Goal: Information Seeking & Learning: Find specific fact

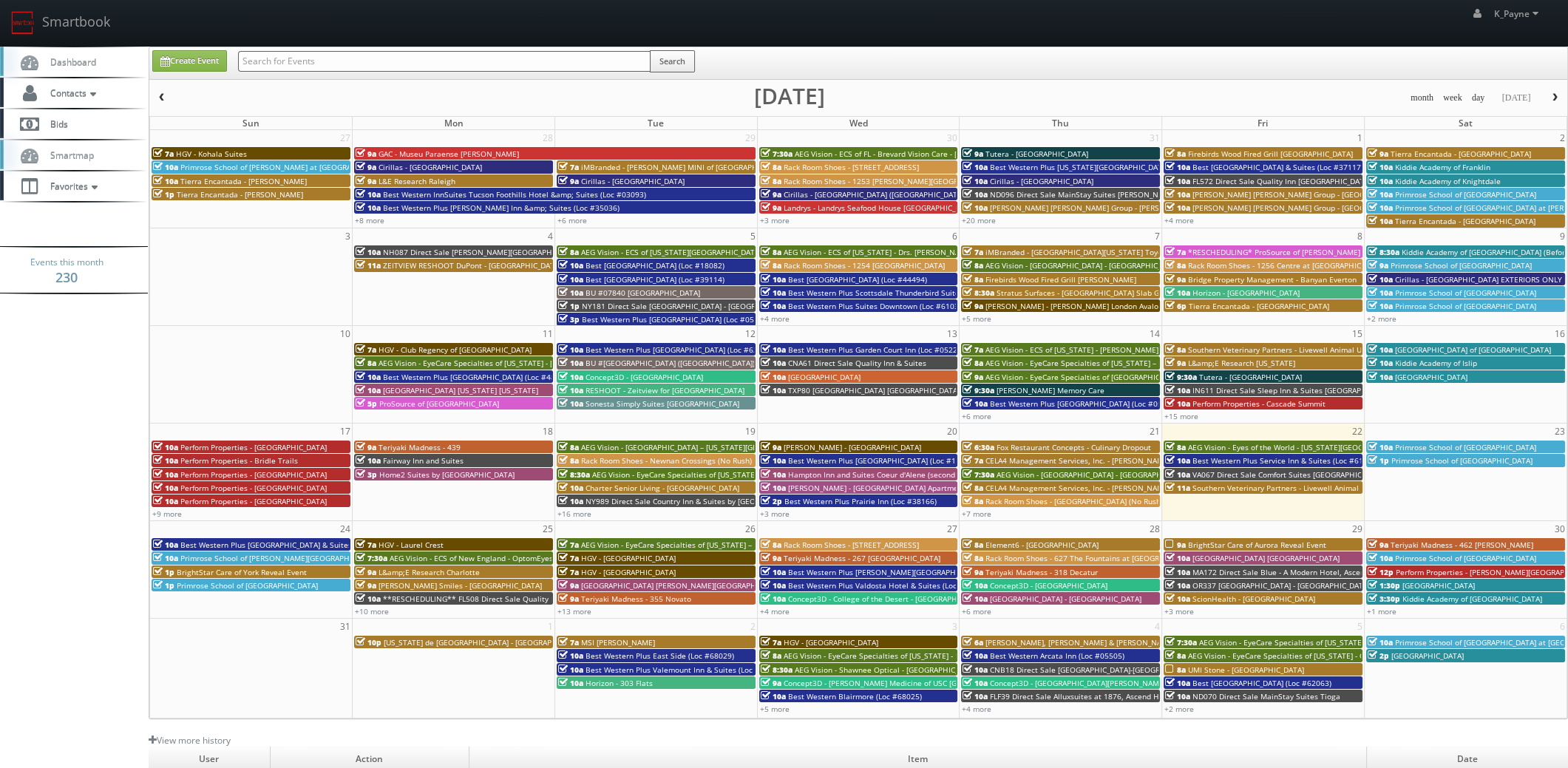
click at [428, 62] on input "text" at bounding box center [444, 62] width 413 height 21
type input "pearland"
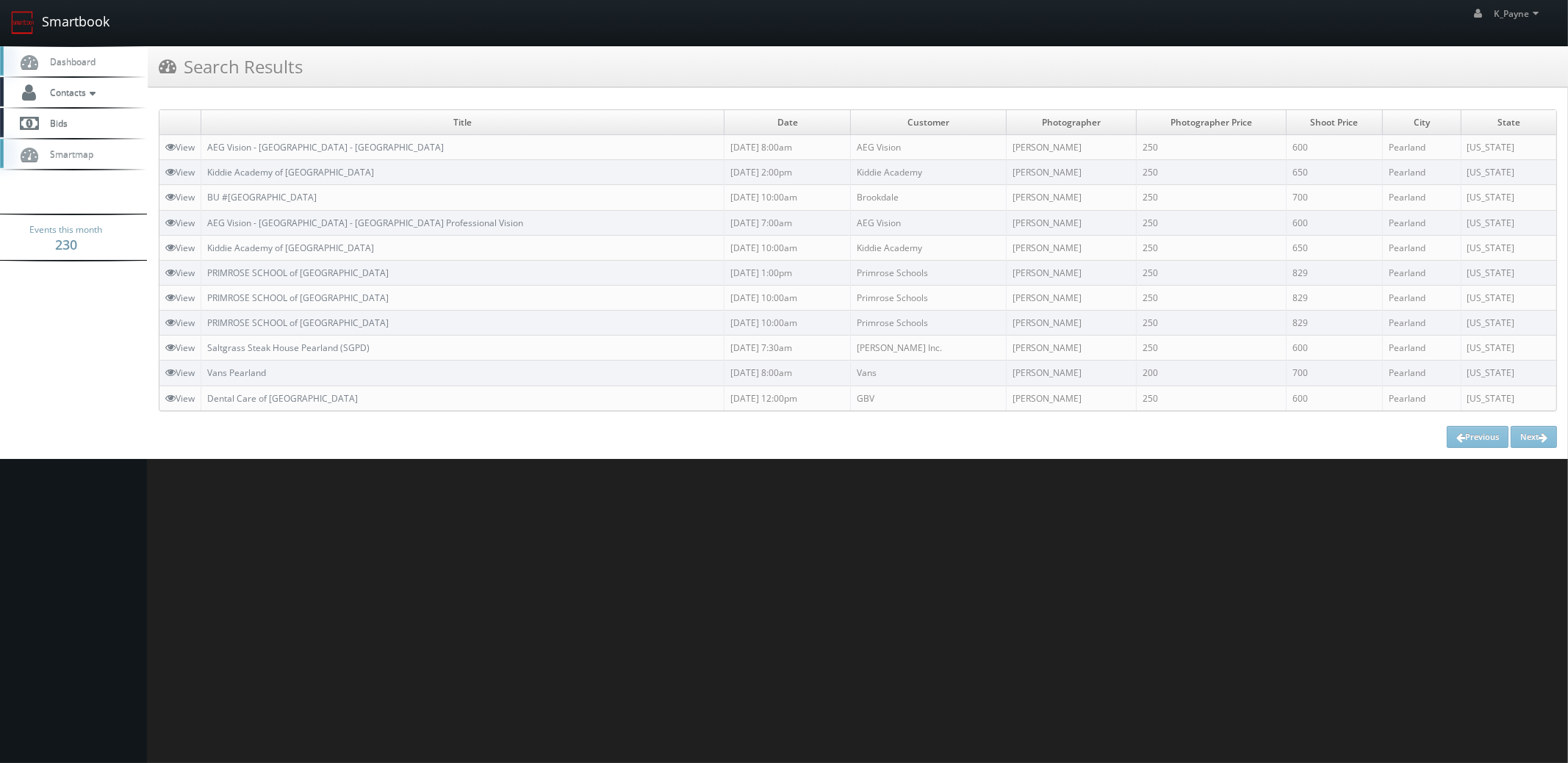
click at [47, 17] on link "Smartbook" at bounding box center [60, 23] width 121 height 46
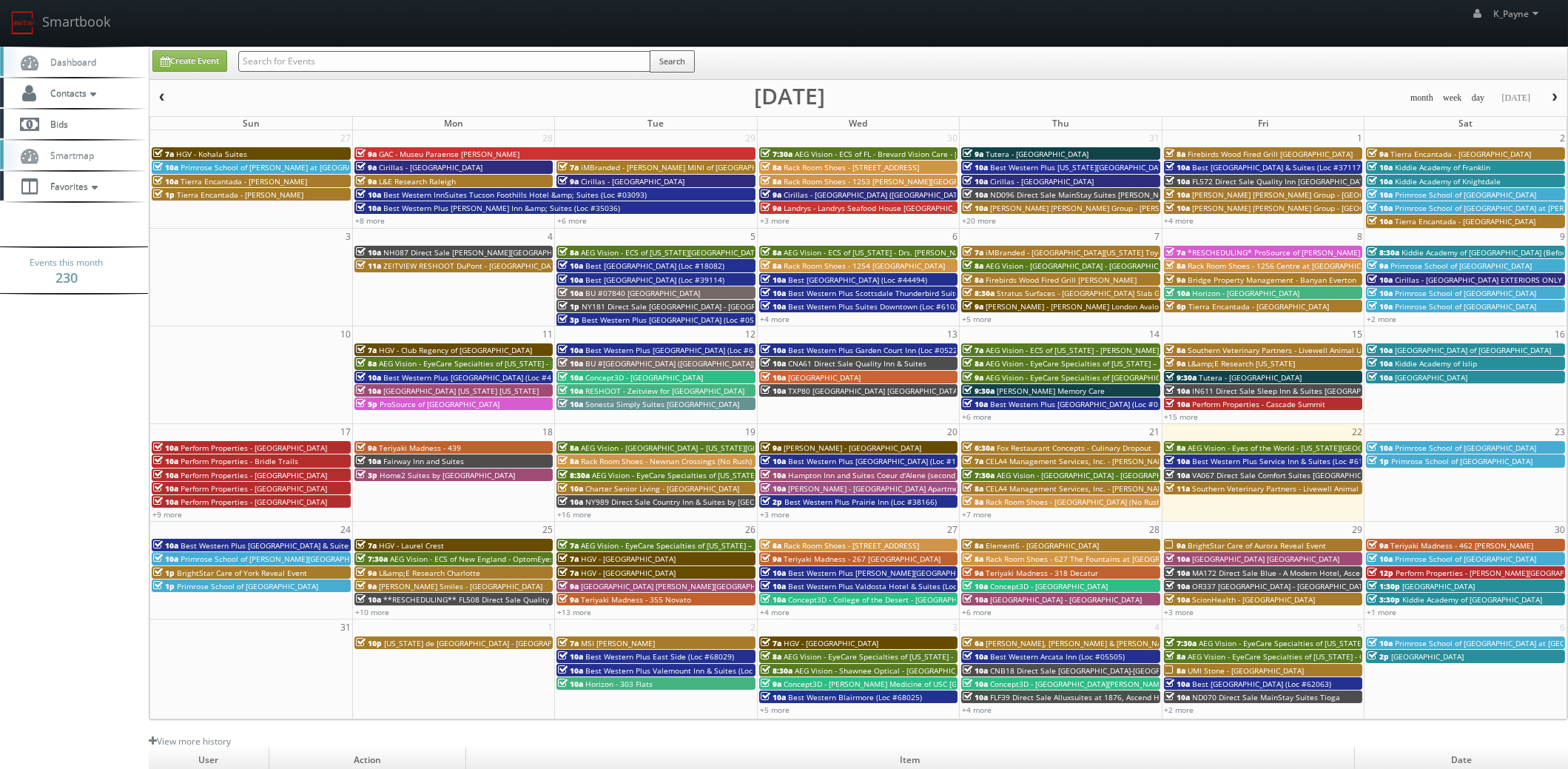
click at [292, 62] on input "text" at bounding box center [444, 62] width 412 height 21
type input "33157"
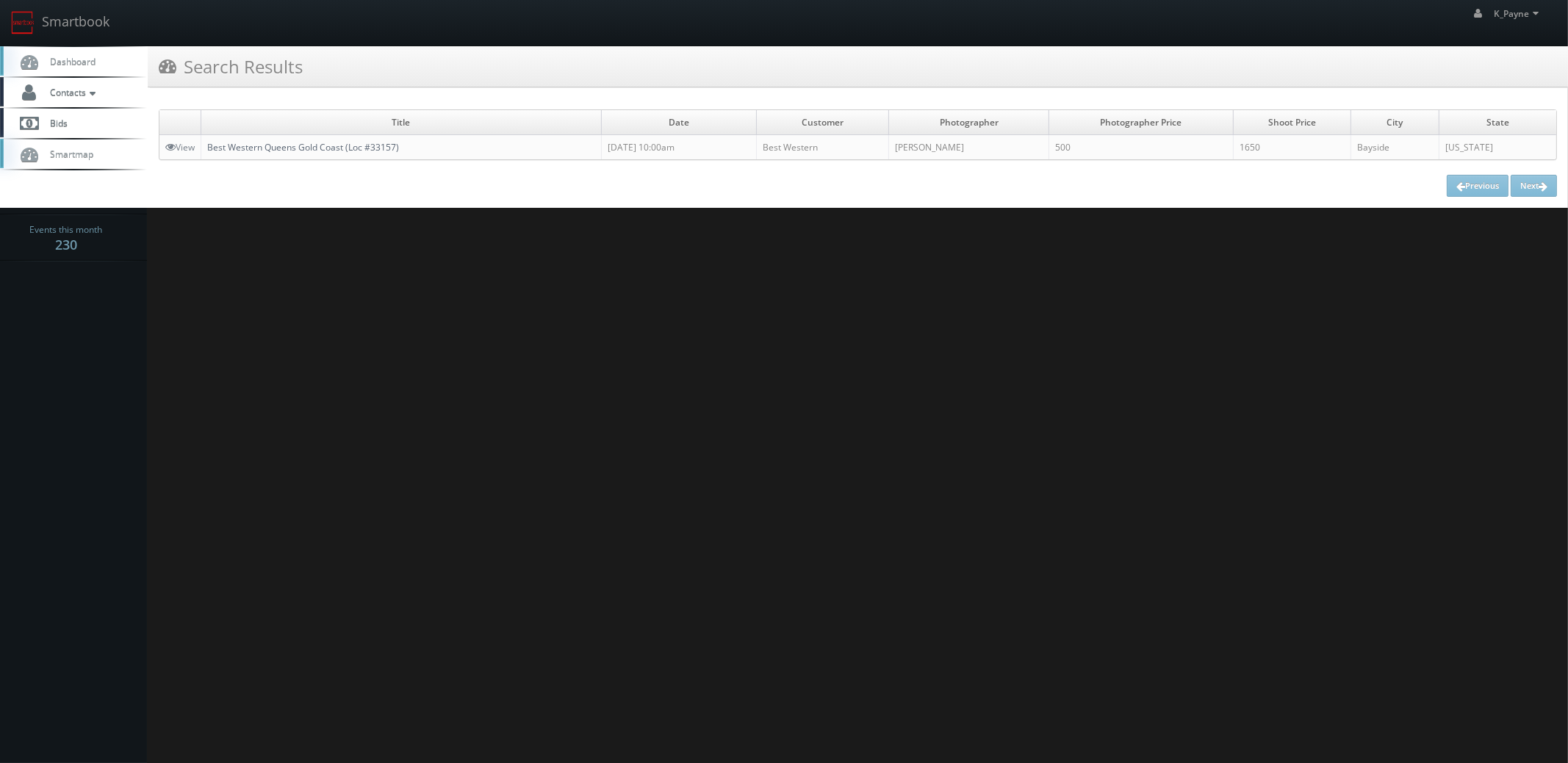
click at [304, 151] on link "Best Western Queens Gold Coast (Loc #33157)" at bounding box center [303, 147] width 192 height 13
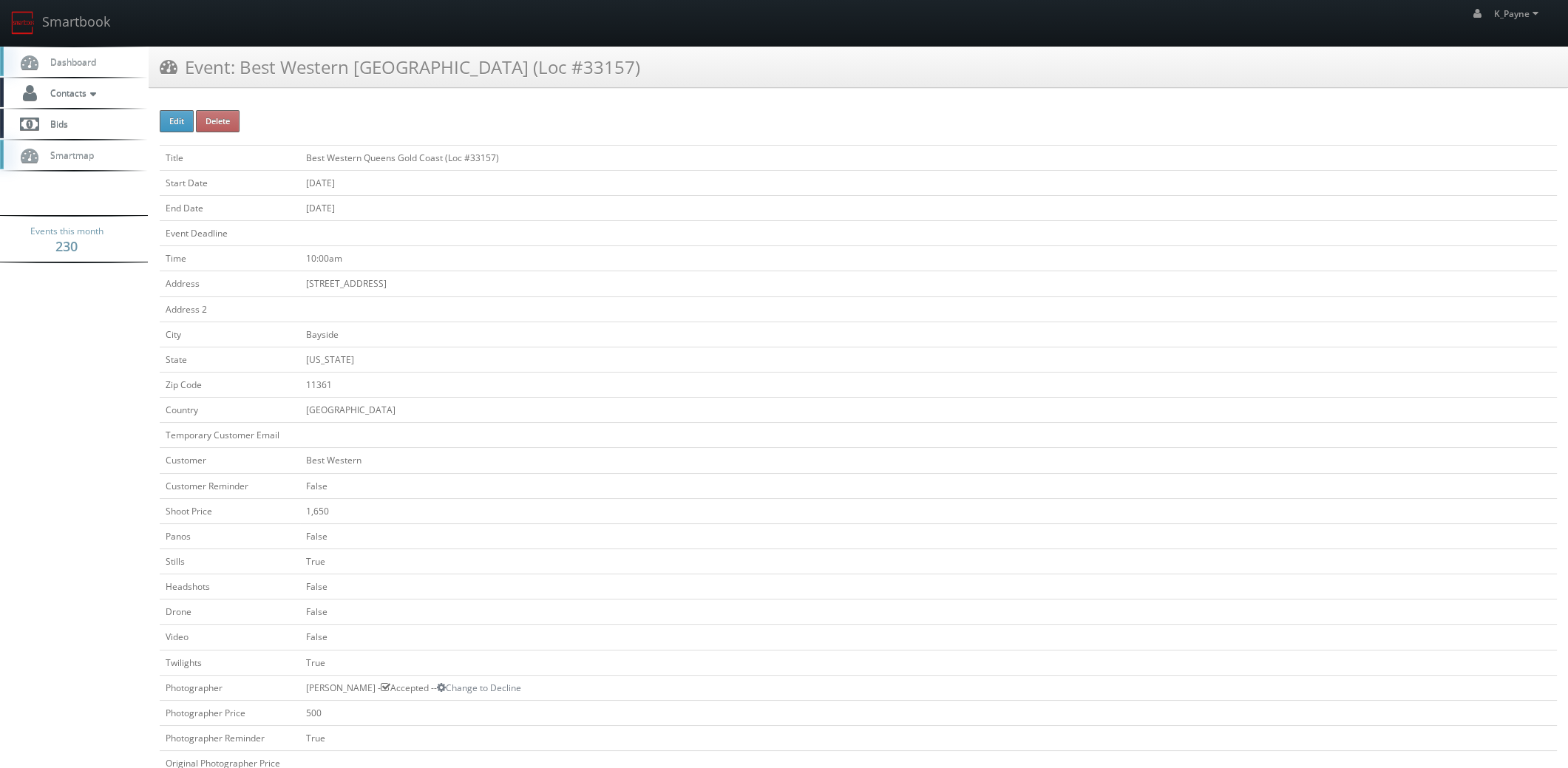
drag, startPoint x: 515, startPoint y: 66, endPoint x: 244, endPoint y: 69, distance: 271.0
click at [243, 69] on h3 "Event: Best Western Queens Gold Coast (Loc #33157)" at bounding box center [400, 67] width 481 height 26
copy h3 "Best Western Queens Gold Coast"
click at [70, 17] on link "Smartbook" at bounding box center [61, 23] width 121 height 46
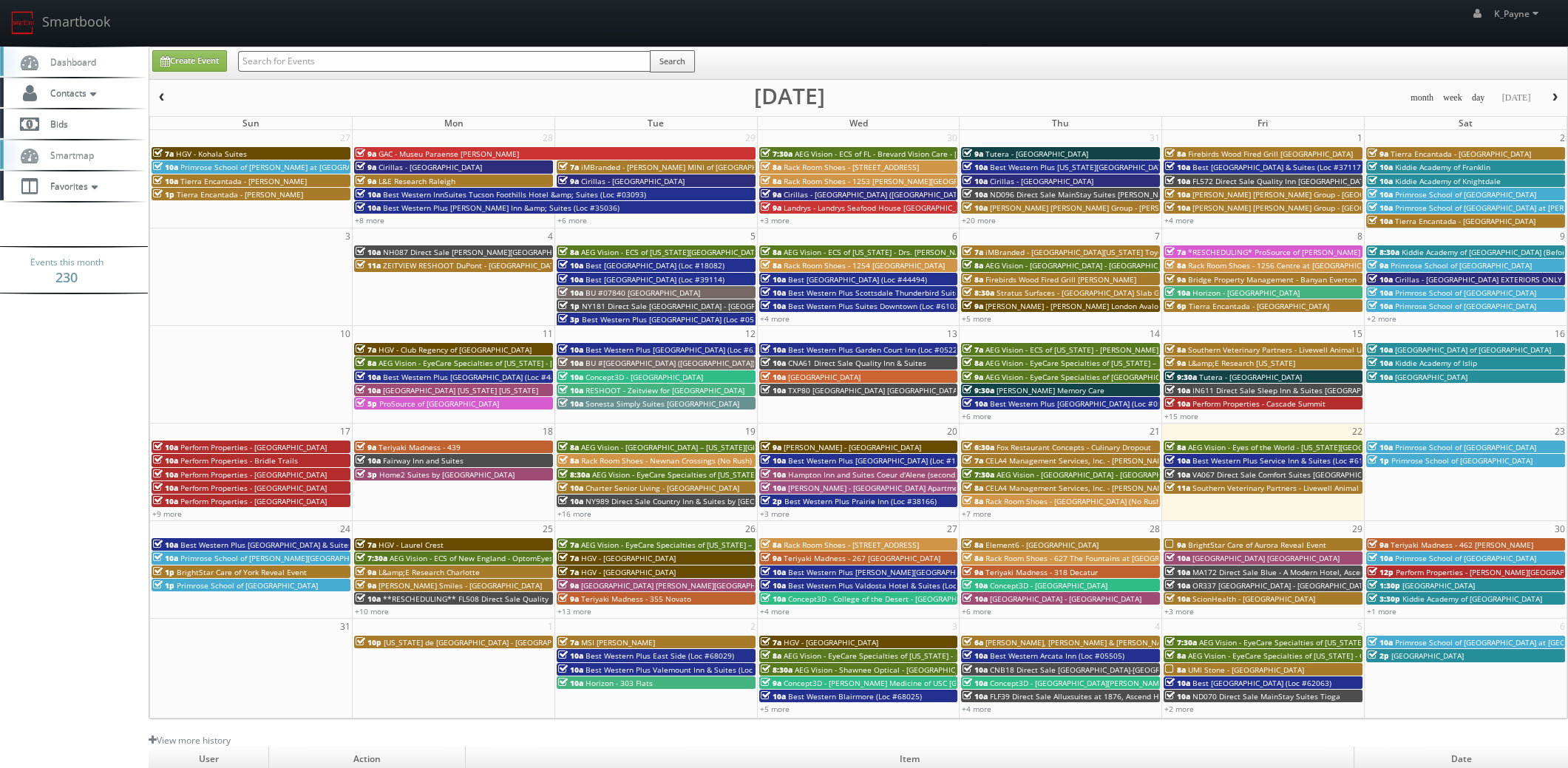
click at [318, 62] on input "text" at bounding box center [444, 62] width 413 height 21
type input "knighhtdale"
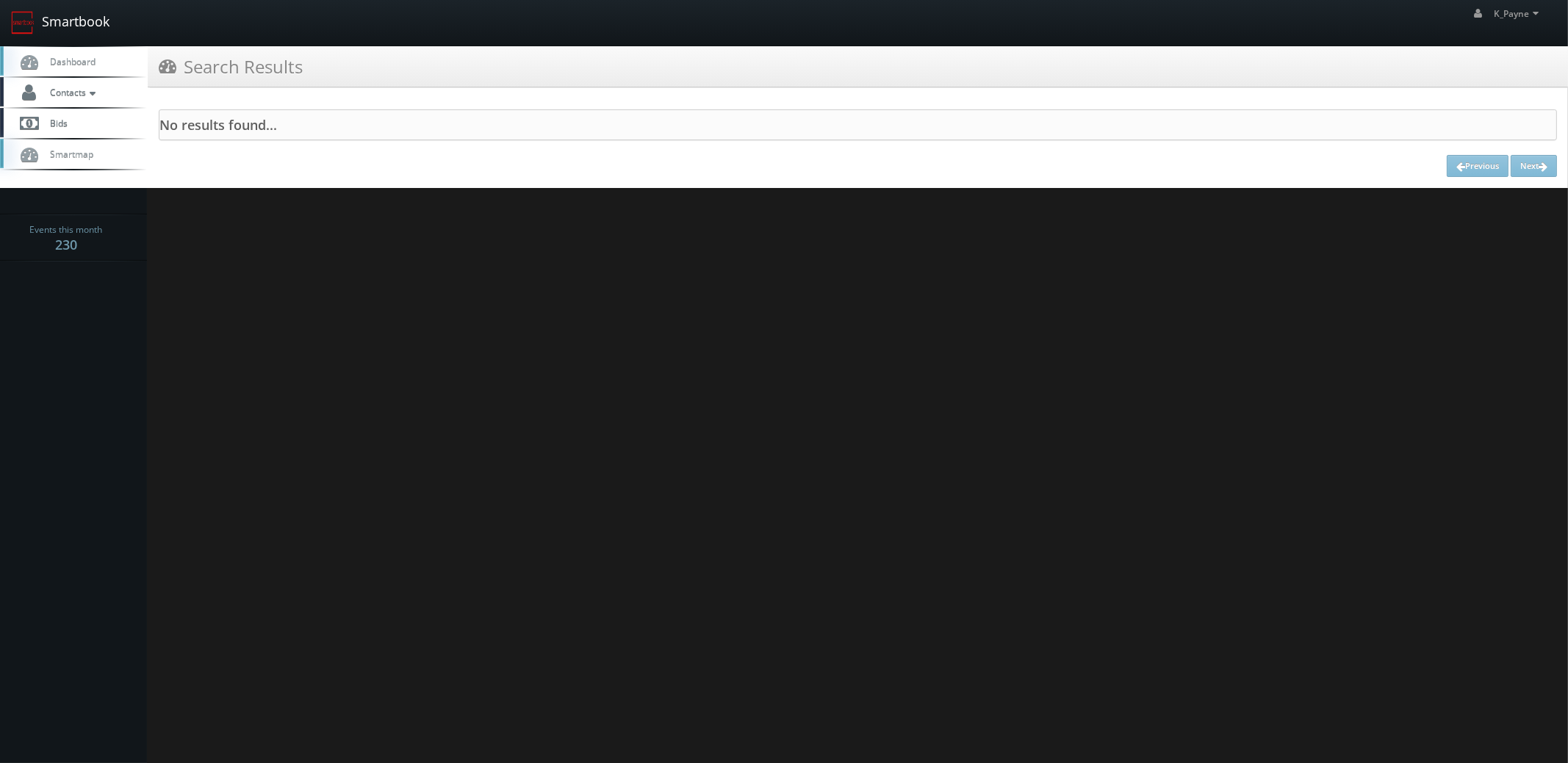
click at [62, 21] on link "Smartbook" at bounding box center [60, 23] width 121 height 46
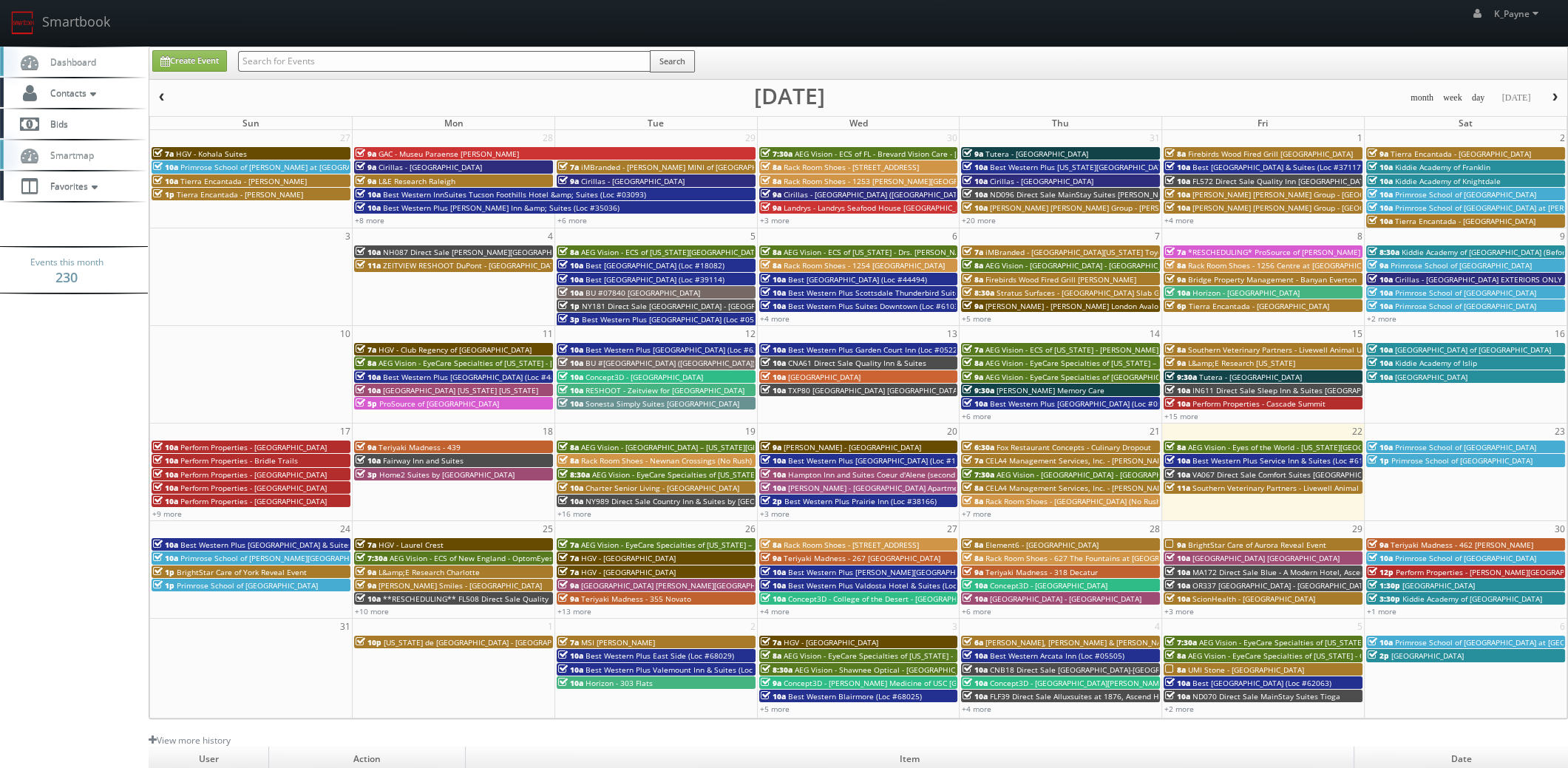
click at [300, 57] on input "text" at bounding box center [444, 62] width 413 height 21
type input "kightdale"
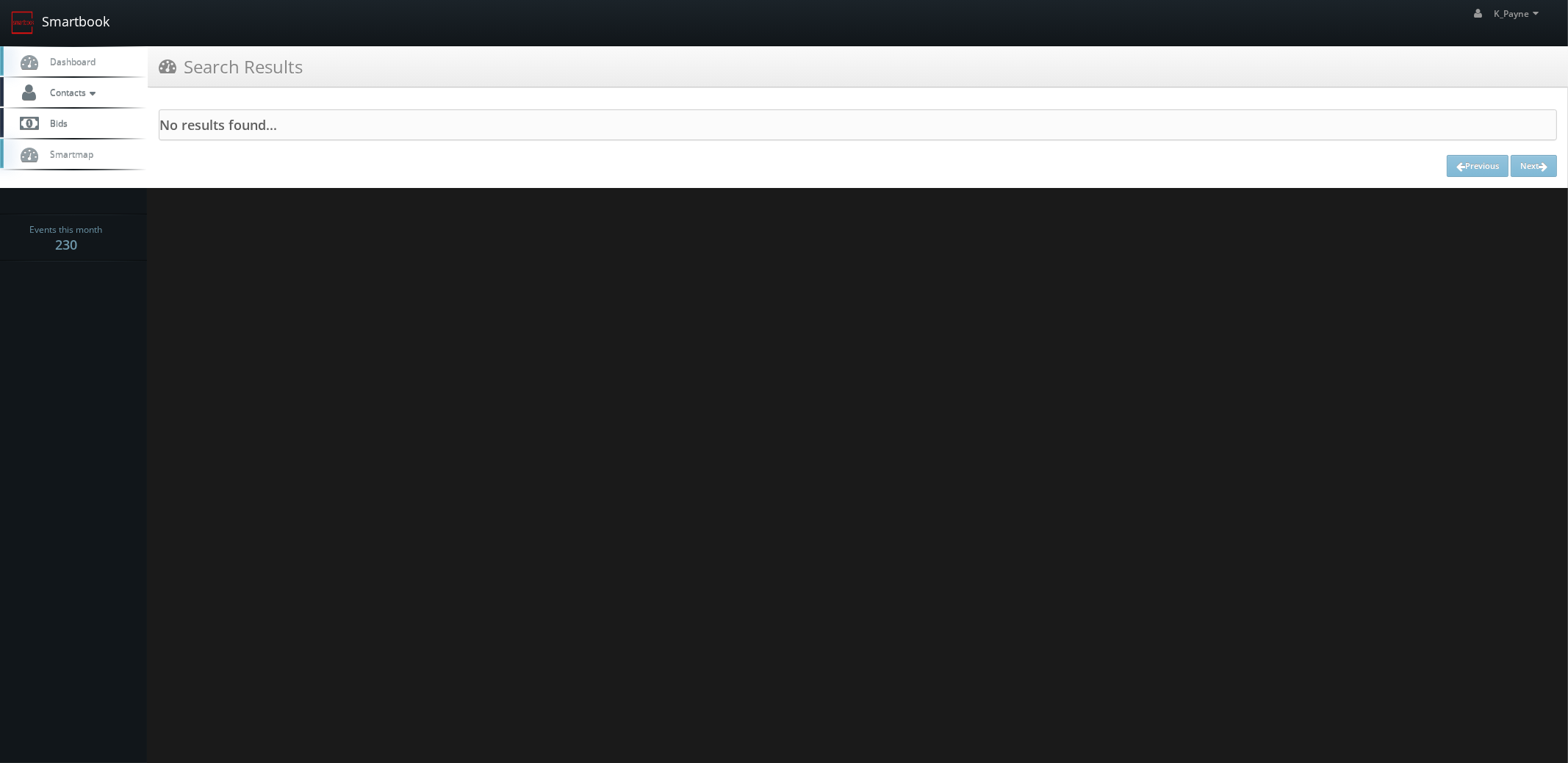
click at [75, 19] on link "Smartbook" at bounding box center [60, 23] width 121 height 46
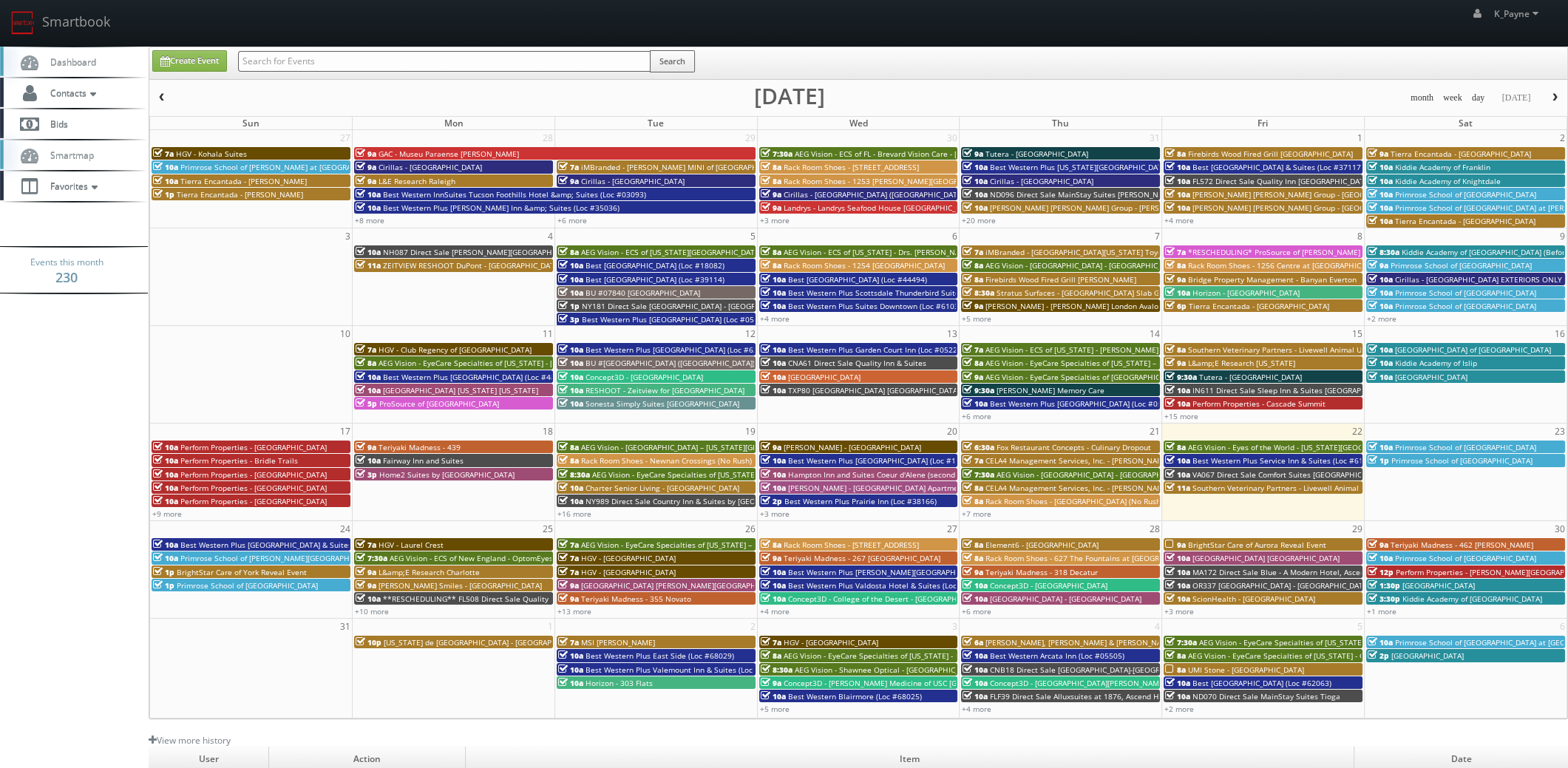
click at [284, 63] on input "text" at bounding box center [444, 62] width 413 height 21
type input "knight"
